Goal: Communication & Community: Answer question/provide support

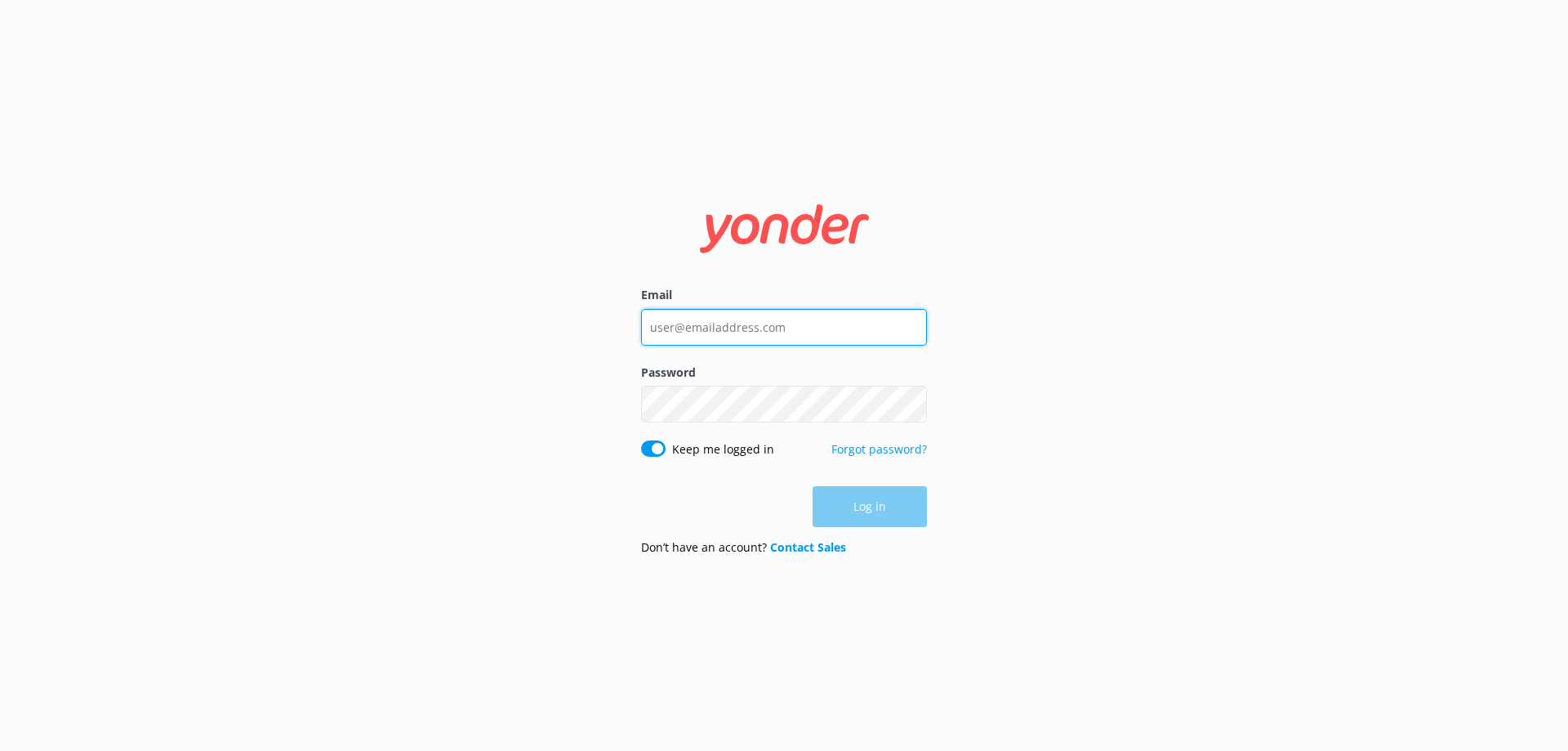
type input "[EMAIL_ADDRESS][DOMAIN_NAME]"
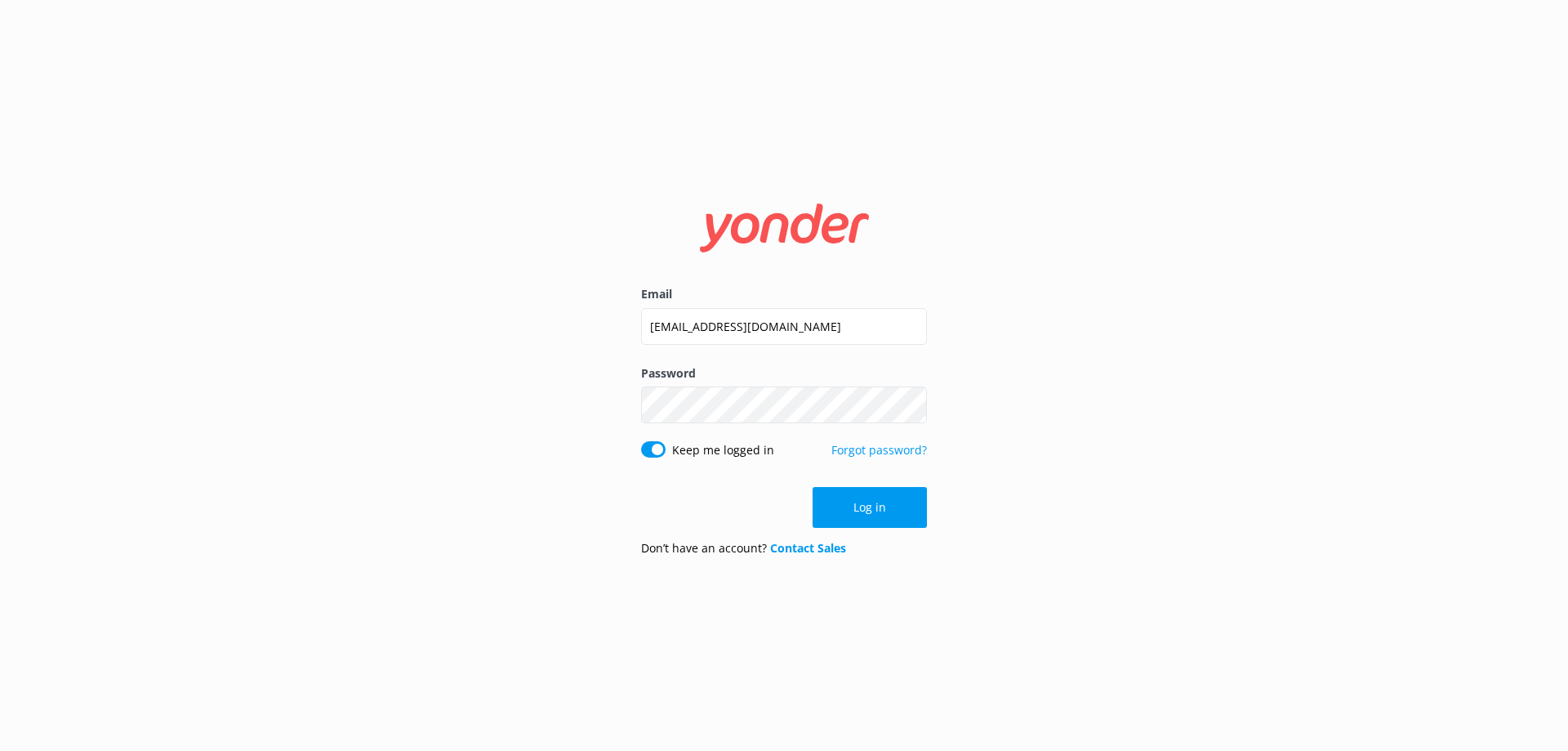
click at [880, 509] on div "Log in" at bounding box center [784, 507] width 286 height 41
click at [874, 507] on button "Log in" at bounding box center [869, 507] width 114 height 41
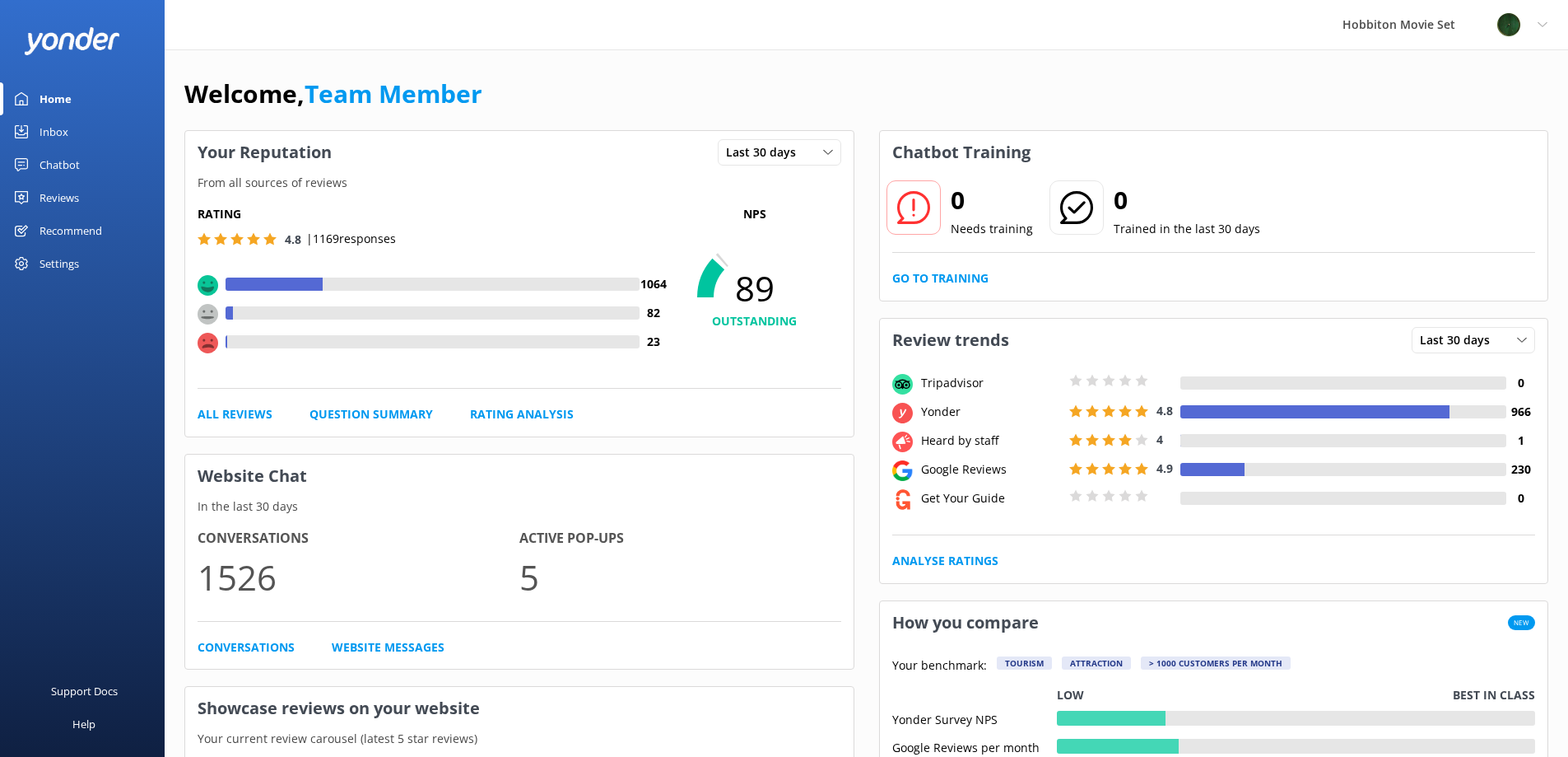
click at [52, 127] on div "Inbox" at bounding box center [53, 131] width 29 height 33
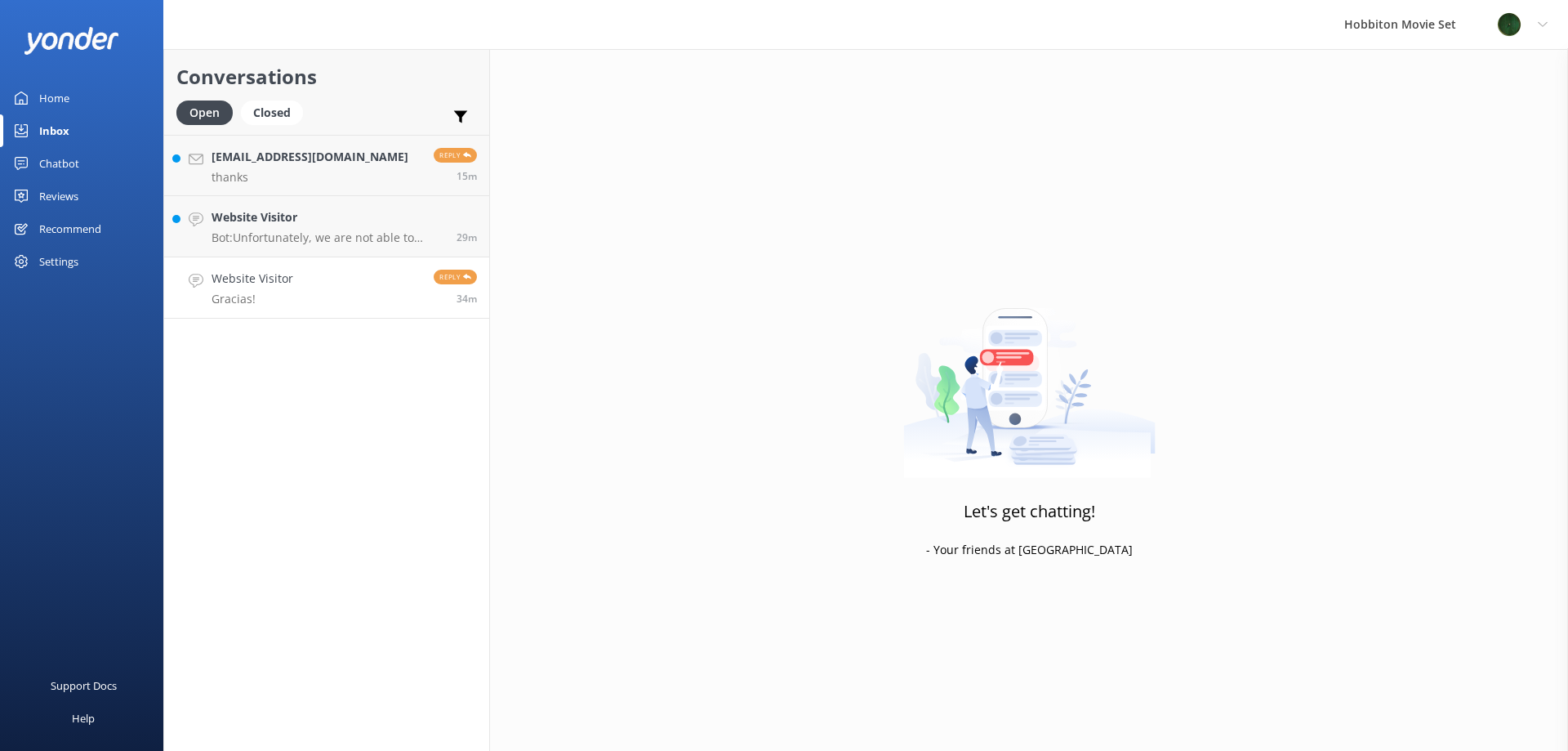
click at [264, 273] on h4 "Website Visitor" at bounding box center [252, 278] width 82 height 18
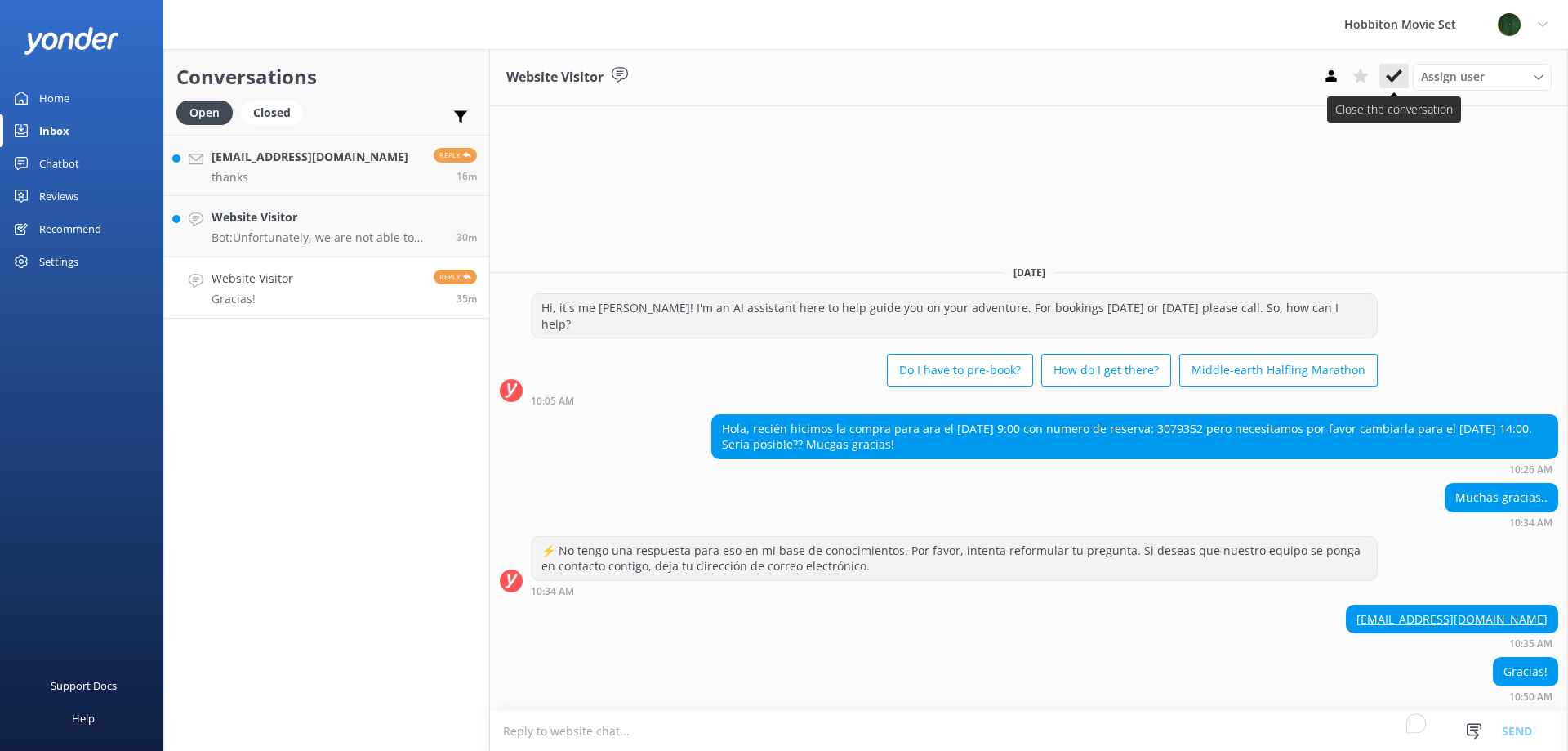
click at [1392, 75] on icon at bounding box center [1394, 76] width 17 height 17
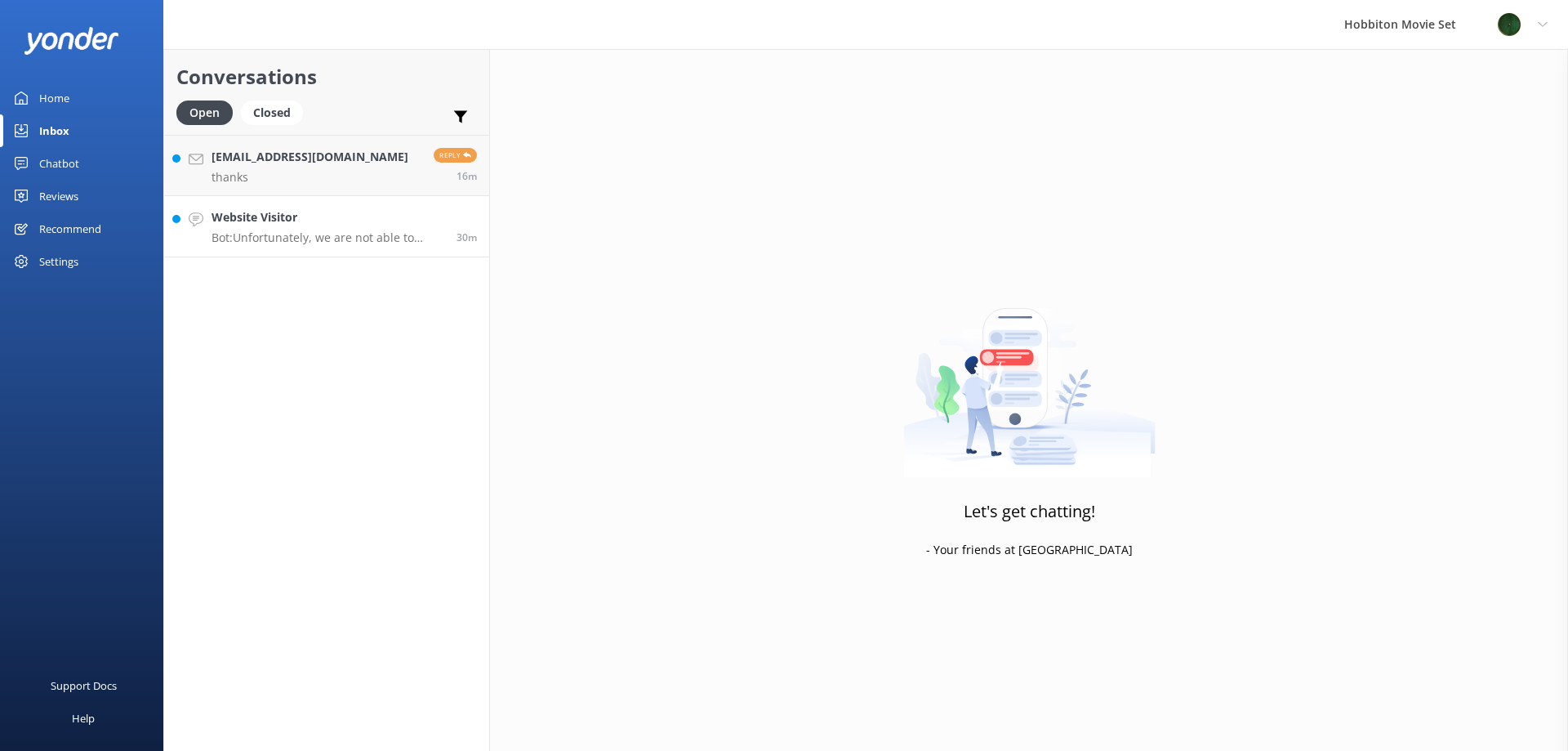
click at [276, 214] on h4 "Website Visitor" at bounding box center [328, 216] width 233 height 18
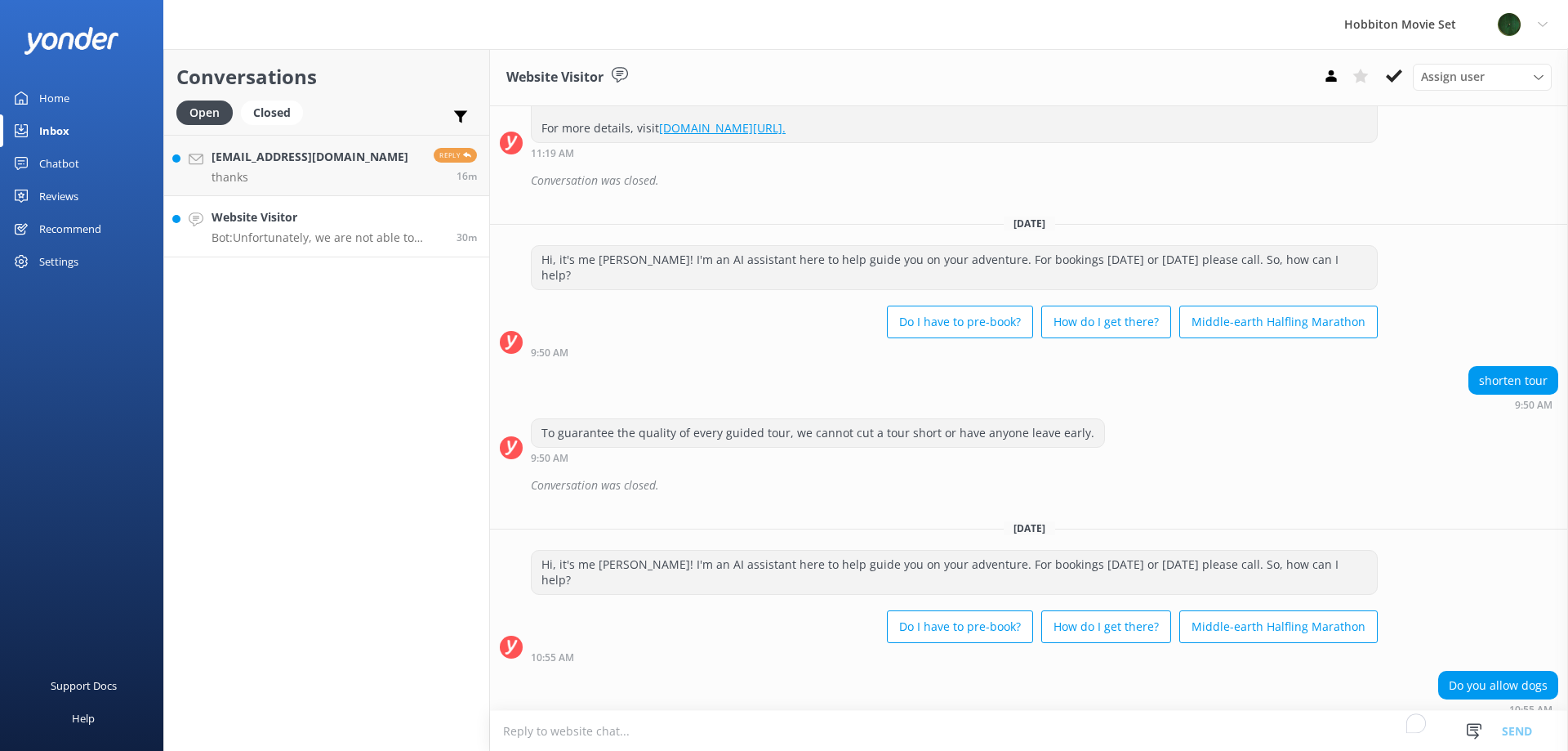
scroll to position [493, 0]
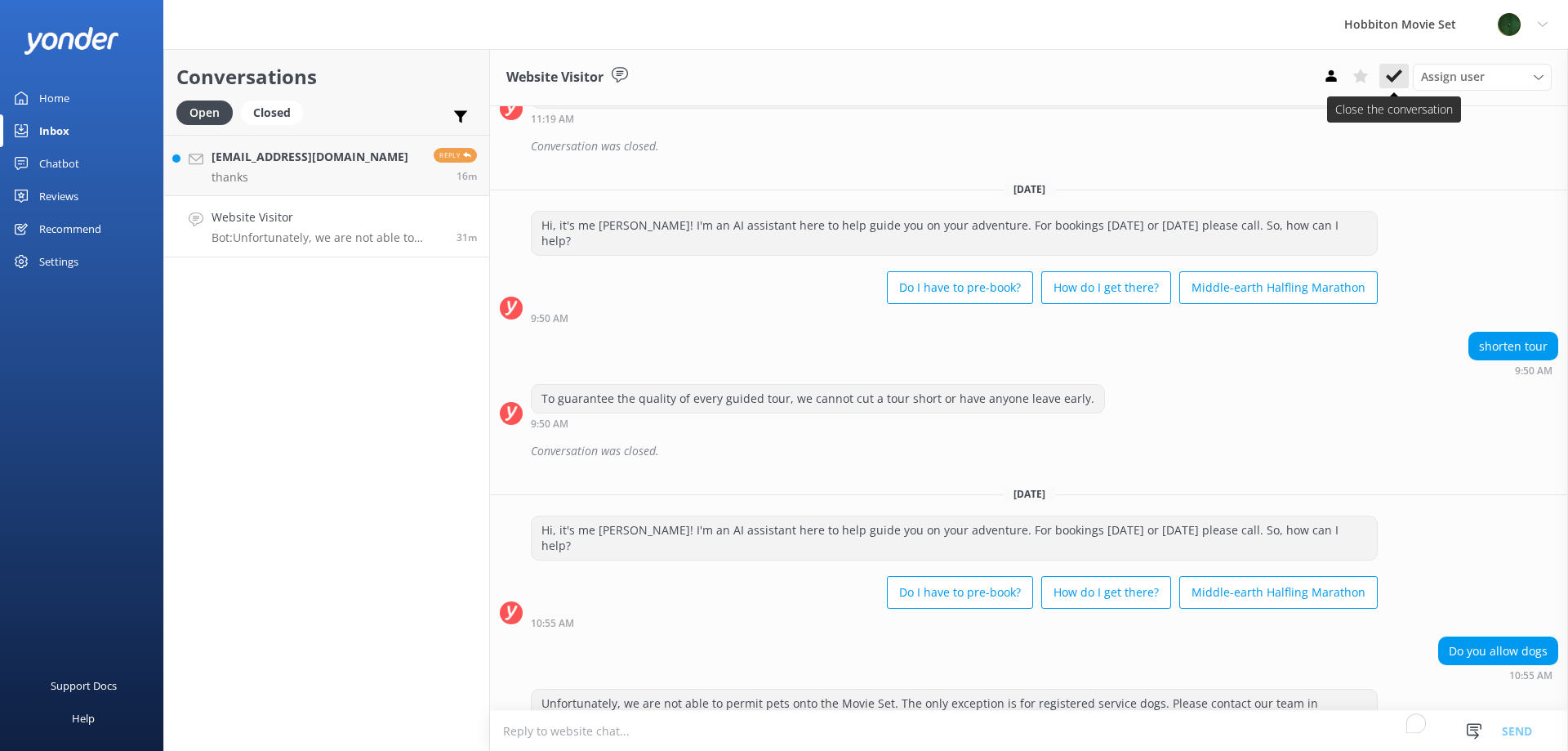
click at [1393, 75] on icon at bounding box center [1394, 76] width 17 height 17
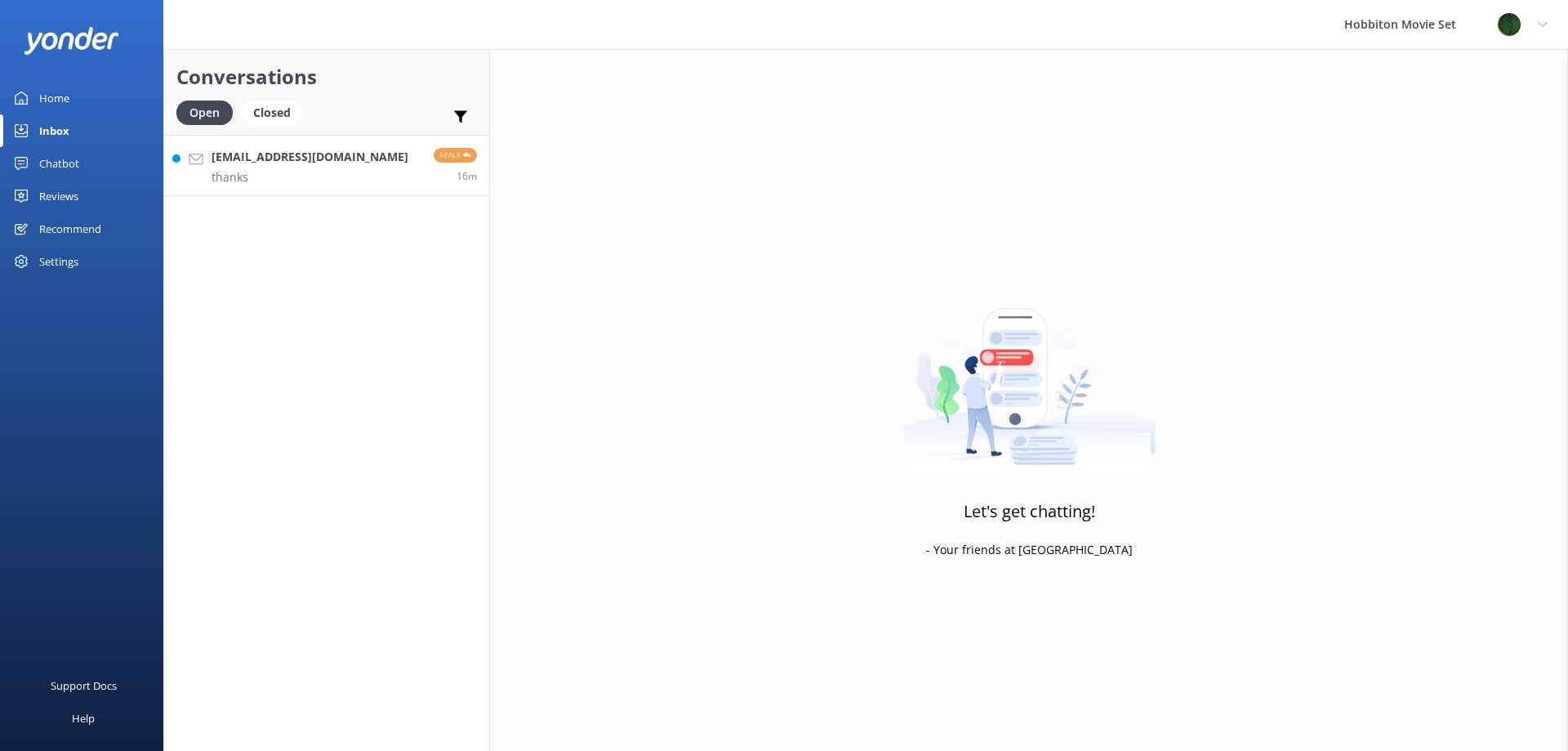
click at [262, 151] on h4 "[EMAIL_ADDRESS][DOMAIN_NAME]" at bounding box center [310, 156] width 197 height 18
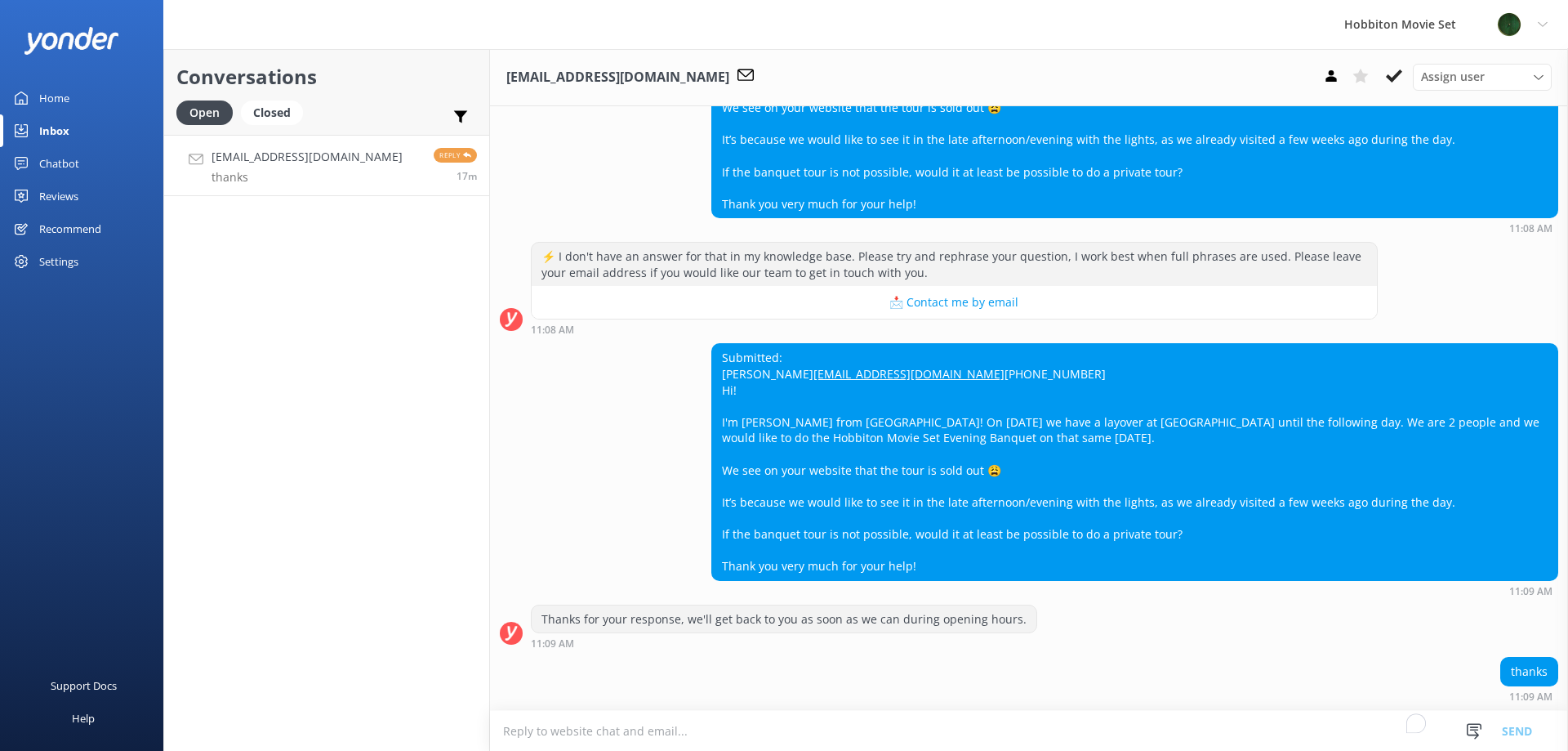
scroll to position [273, 0]
click at [1047, 347] on div "Submitted: [PERSON_NAME] [EMAIL_ADDRESS][DOMAIN_NAME] [PHONE_NUMBER] Hi! I'm [P…" at bounding box center [1134, 460] width 845 height 235
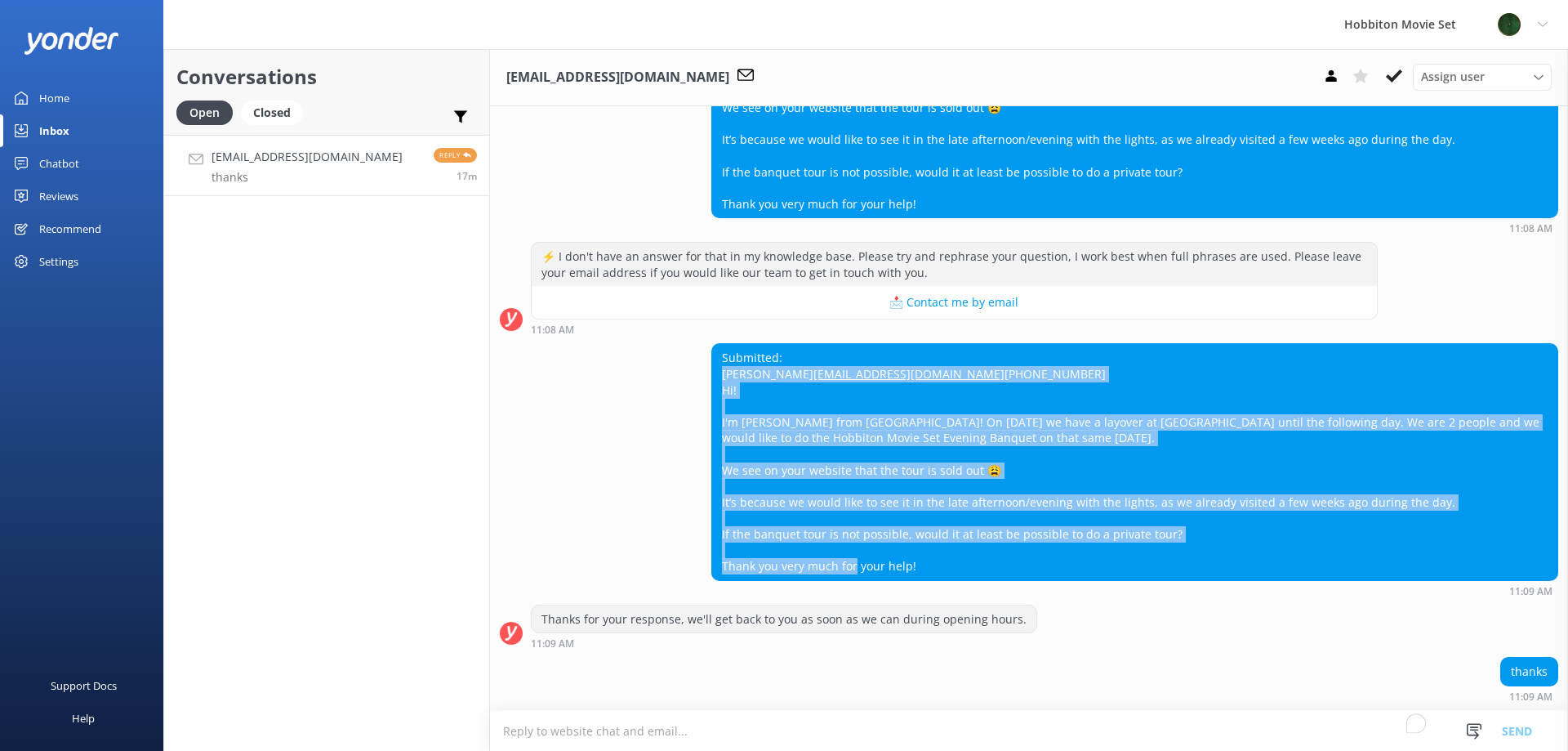
drag, startPoint x: 714, startPoint y: 340, endPoint x: 958, endPoint y: 576, distance: 339.5
click at [958, 576] on div "Submitted: [PERSON_NAME] [EMAIL_ADDRESS][DOMAIN_NAME] [PHONE_NUMBER] Hi! I'm [P…" at bounding box center [1134, 460] width 845 height 235
copy div "[PERSON_NAME] [EMAIL_ADDRESS][DOMAIN_NAME] [PHONE_NUMBER] Hi! I'm [PERSON_NAME]…"
click at [897, 367] on div "Submitted: [PERSON_NAME] [EMAIL_ADDRESS][DOMAIN_NAME] [PHONE_NUMBER] Hi! I'm [P…" at bounding box center [1134, 460] width 845 height 235
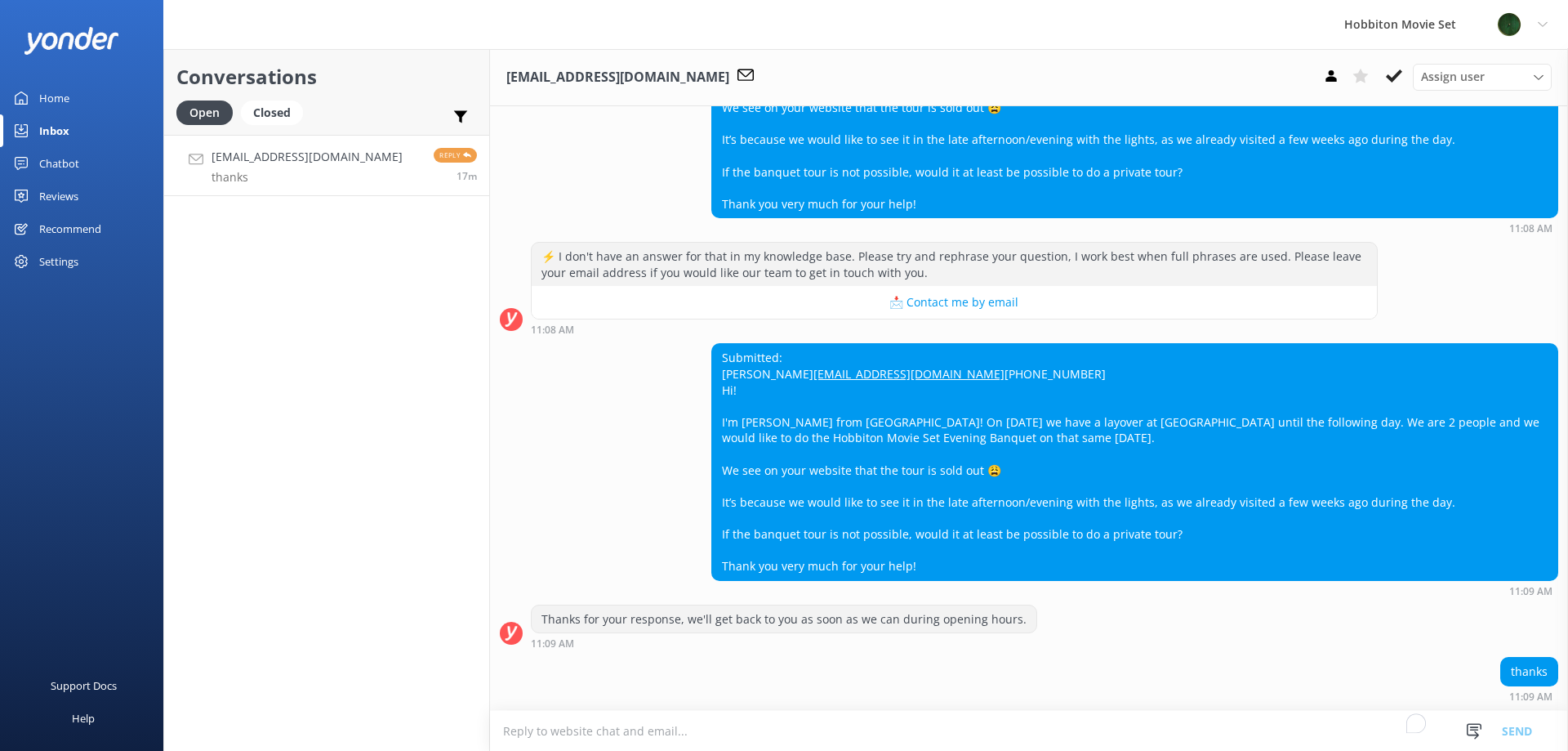
click at [854, 356] on div "Submitted: [PERSON_NAME] [EMAIL_ADDRESS][DOMAIN_NAME] [PHONE_NUMBER] Hi! I'm [P…" at bounding box center [1134, 460] width 845 height 235
drag, startPoint x: 845, startPoint y: 352, endPoint x: 719, endPoint y: 360, distance: 126.3
click at [719, 360] on div "Submitted: [PERSON_NAME] [EMAIL_ADDRESS][DOMAIN_NAME] [PHONE_NUMBER] Hi! I'm [P…" at bounding box center [1134, 460] width 845 height 235
click at [786, 374] on div "Submitted: [PERSON_NAME] [EMAIL_ADDRESS][DOMAIN_NAME] [PHONE_NUMBER] Hi! I'm [P…" at bounding box center [1134, 460] width 845 height 235
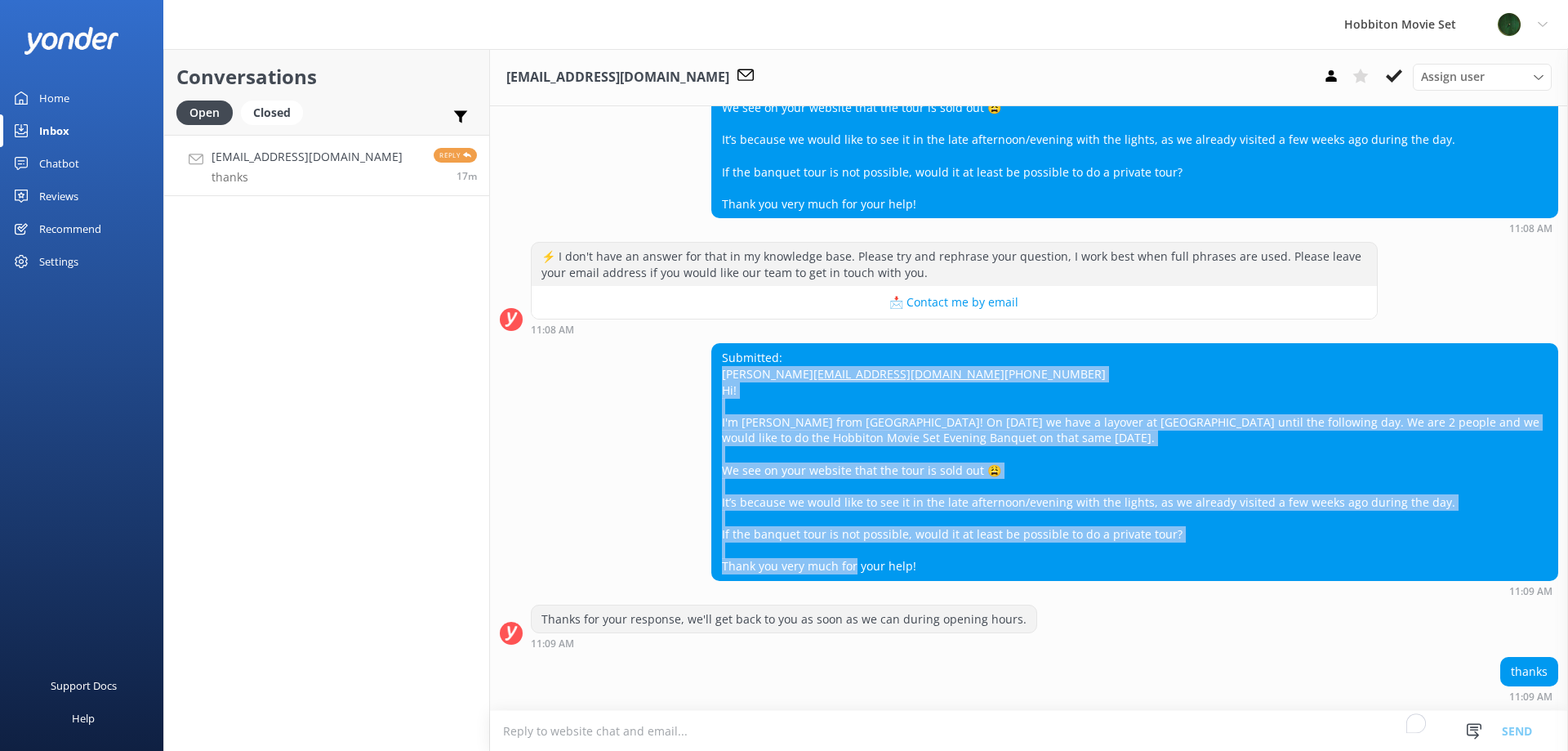
drag, startPoint x: 715, startPoint y: 342, endPoint x: 935, endPoint y: 566, distance: 314.0
click at [935, 566] on div "Submitted: [PERSON_NAME] [EMAIL_ADDRESS][DOMAIN_NAME] [PHONE_NUMBER] Hi! I'm [P…" at bounding box center [1134, 460] width 845 height 235
copy div "[PERSON_NAME] [EMAIL_ADDRESS][DOMAIN_NAME] [PHONE_NUMBER] Hi! I'm [PERSON_NAME]…"
click at [1391, 76] on icon at bounding box center [1394, 76] width 17 height 17
